Goal: Check status: Check status

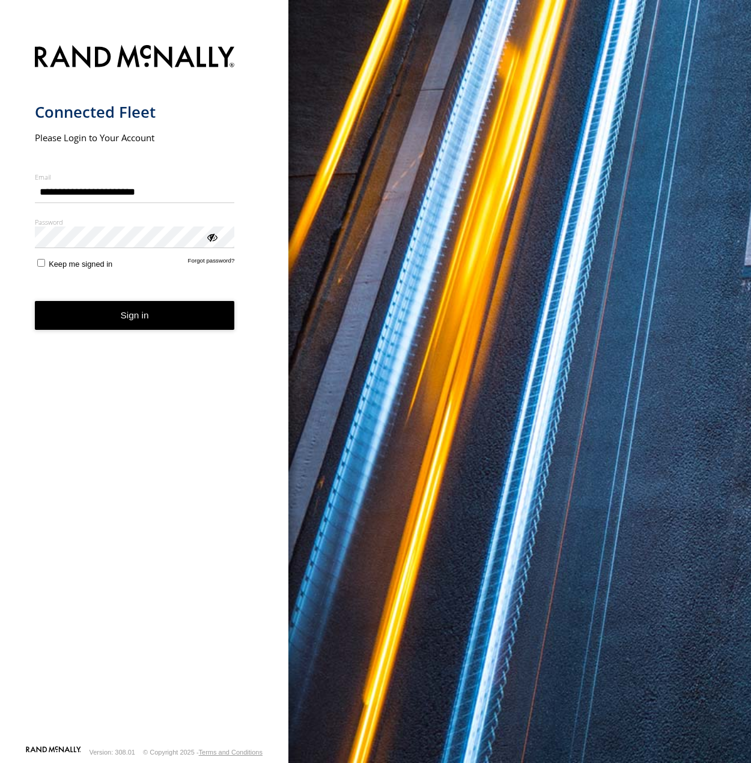
click at [144, 319] on button "Sign in" at bounding box center [135, 315] width 200 height 29
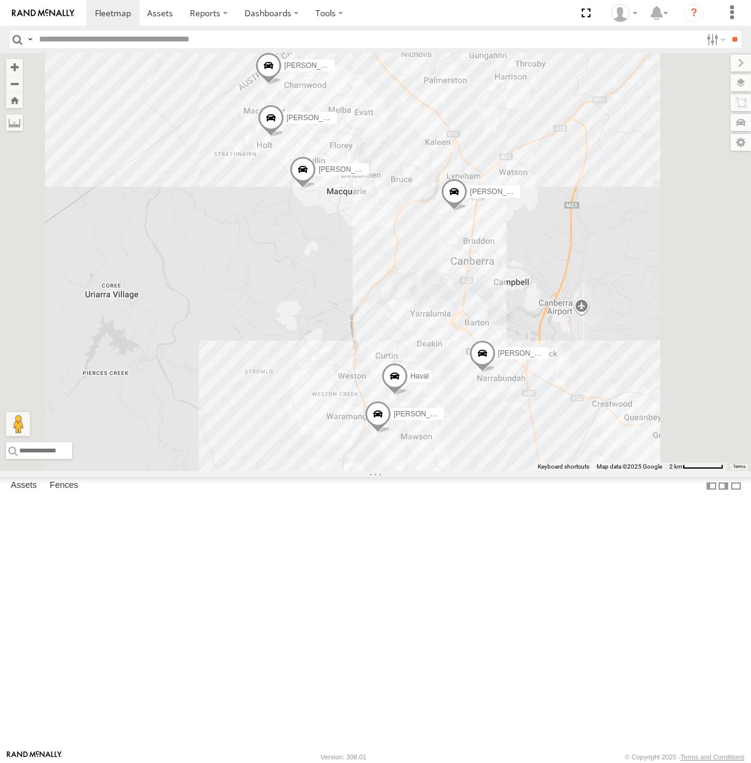
click at [0, 0] on div "[PERSON_NAME]" at bounding box center [0, 0] width 0 height 0
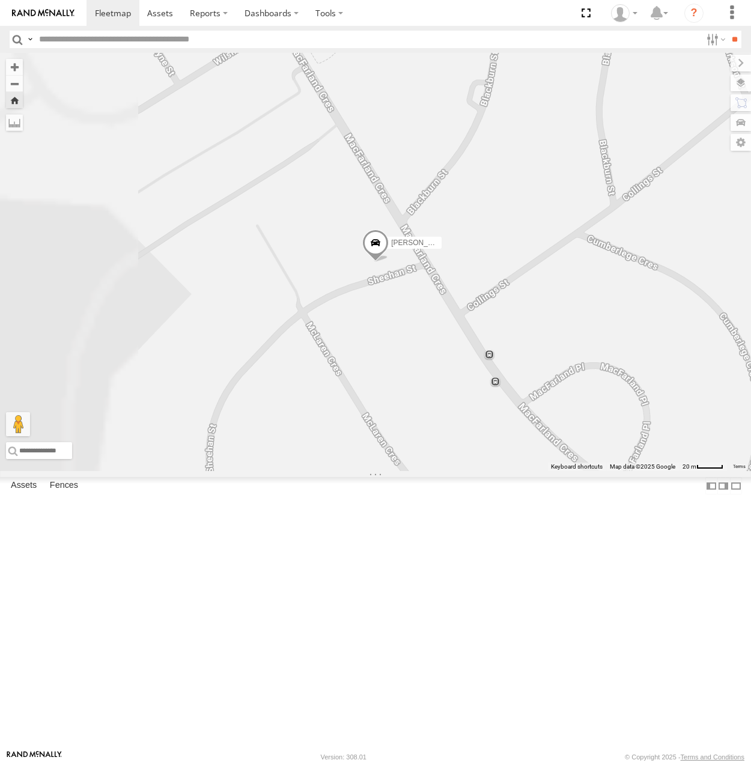
click at [389, 262] on span at bounding box center [375, 245] width 26 height 32
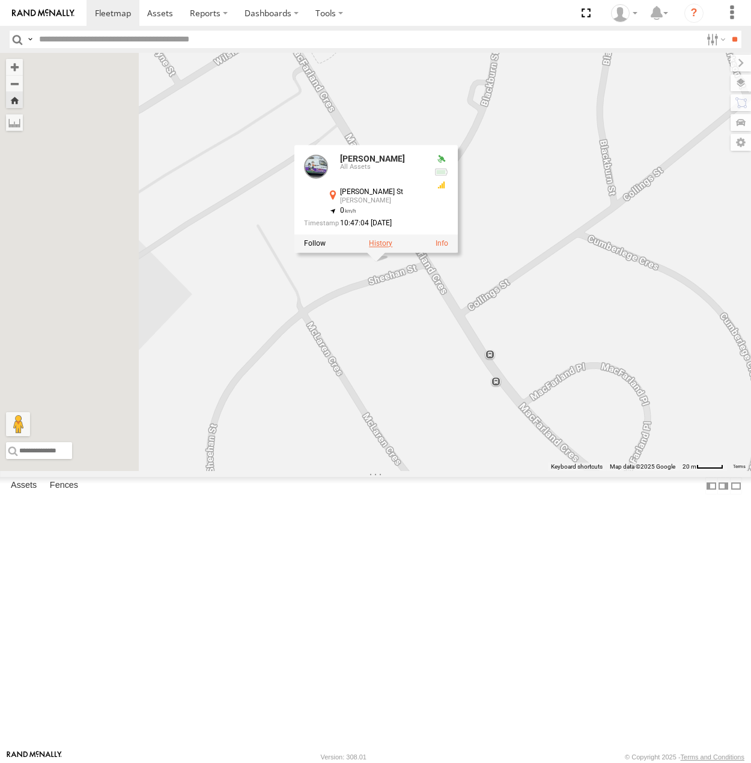
click at [392, 248] on label at bounding box center [380, 244] width 23 height 8
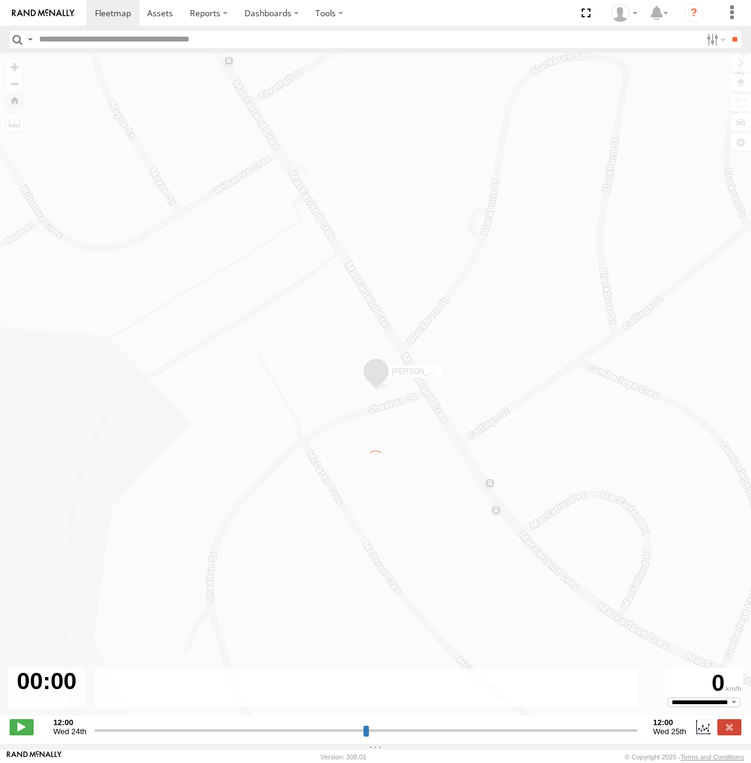
type input "**********"
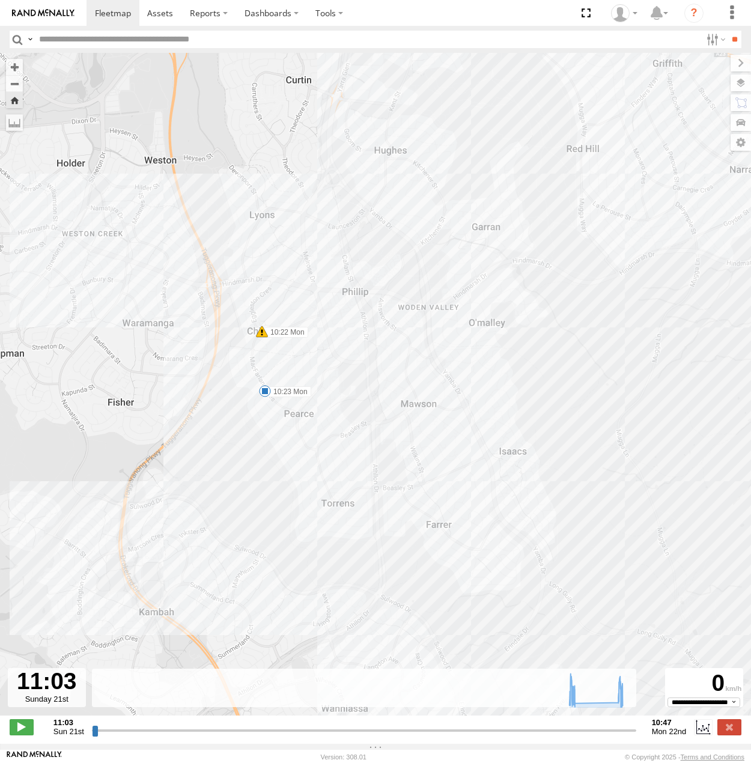
click at [264, 391] on span at bounding box center [265, 391] width 12 height 12
click at [414, 421] on div "[PERSON_NAME] 20:15 Sun 20:21 Sun 20:29 Sun 08:16 Mon 10:22 Mon 10:23 Mon 10:23…" at bounding box center [375, 390] width 751 height 675
